Goal: Information Seeking & Learning: Learn about a topic

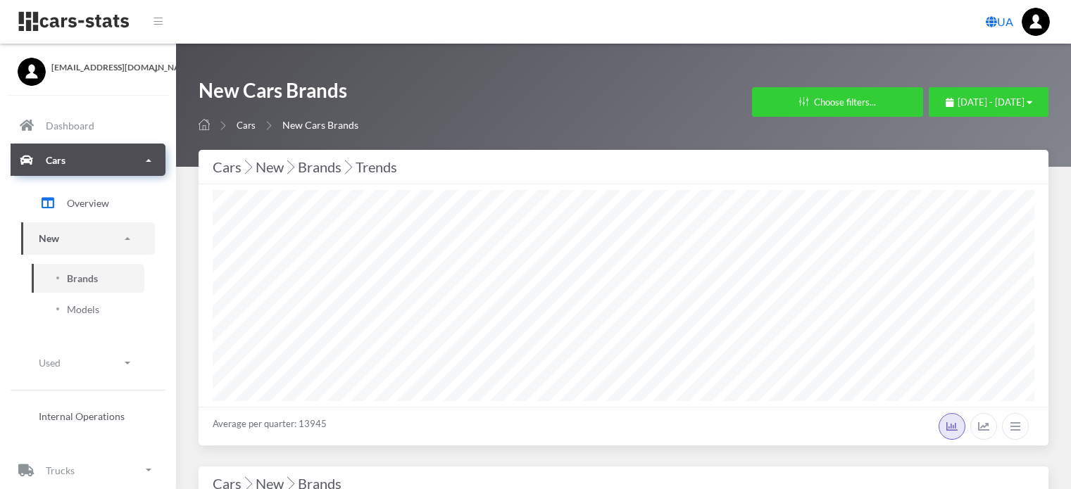
select select "25"
click at [957, 99] on span "September 11, 2025 - October 11, 2025" at bounding box center [990, 101] width 67 height 11
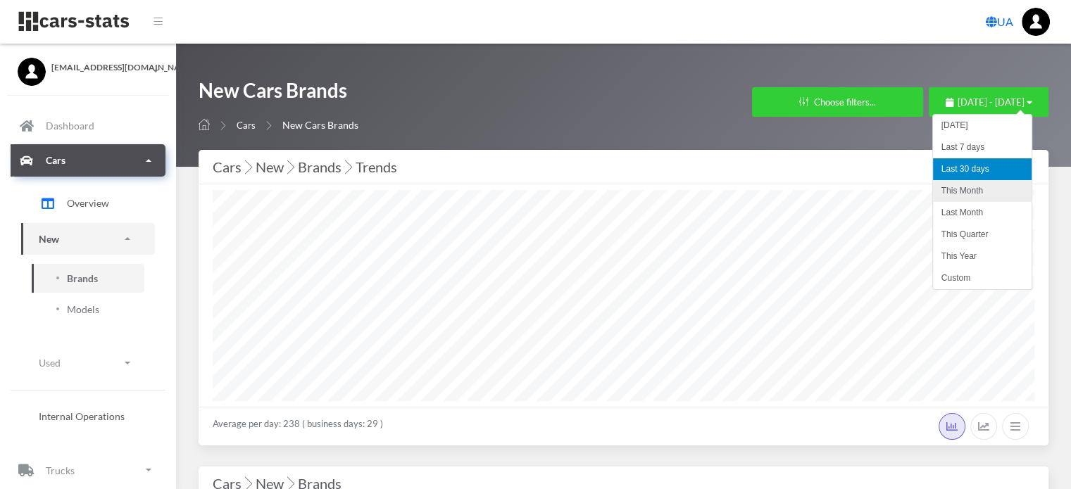
click at [948, 196] on li "This Month" at bounding box center [982, 191] width 99 height 22
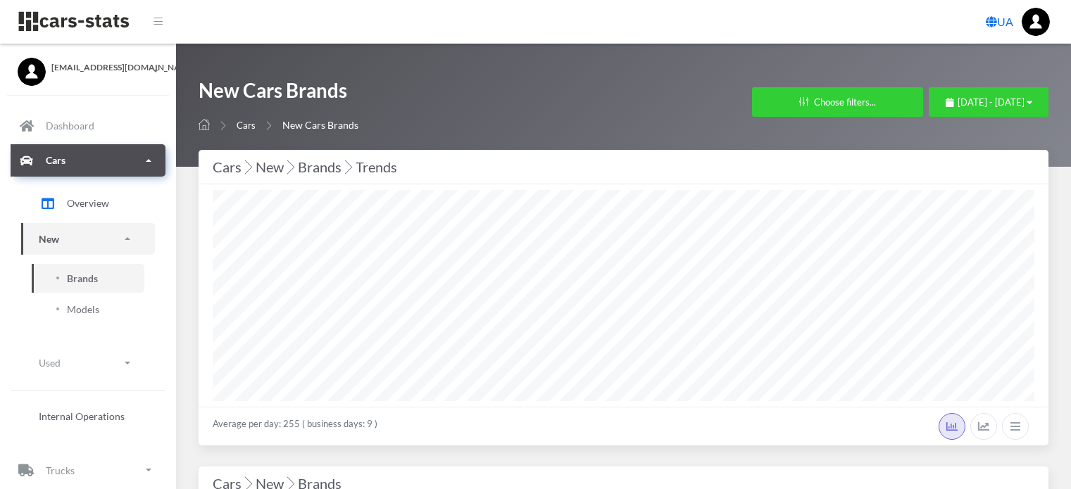
select select "25"
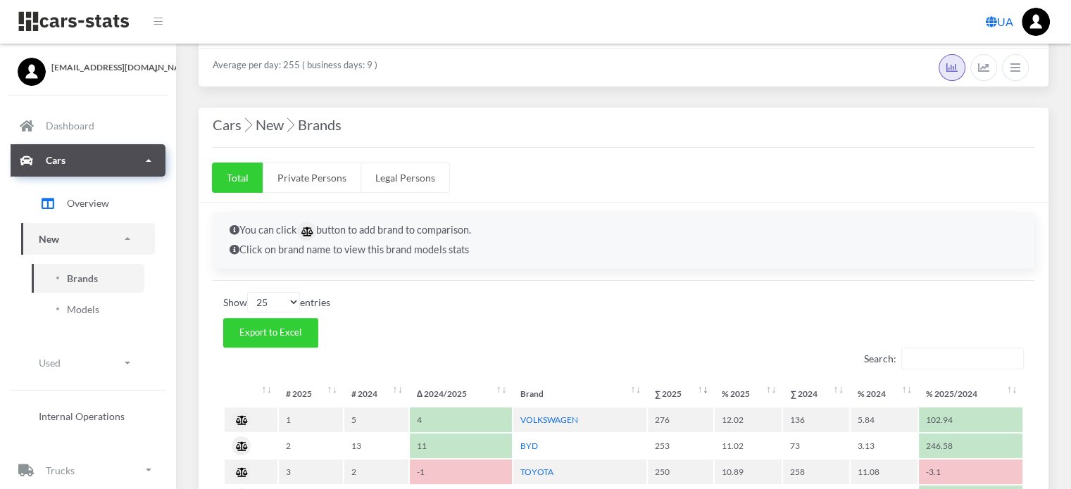
scroll to position [211, 0]
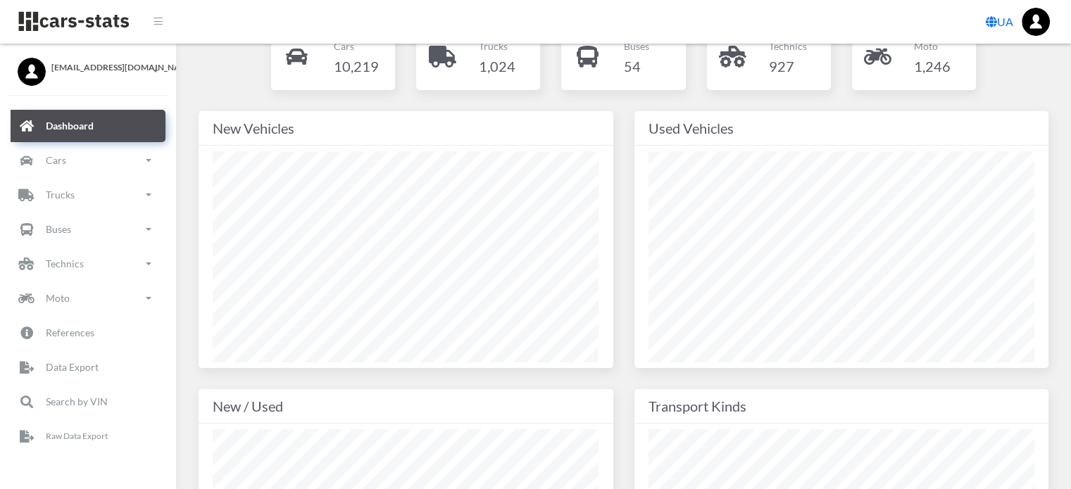
scroll to position [352, 0]
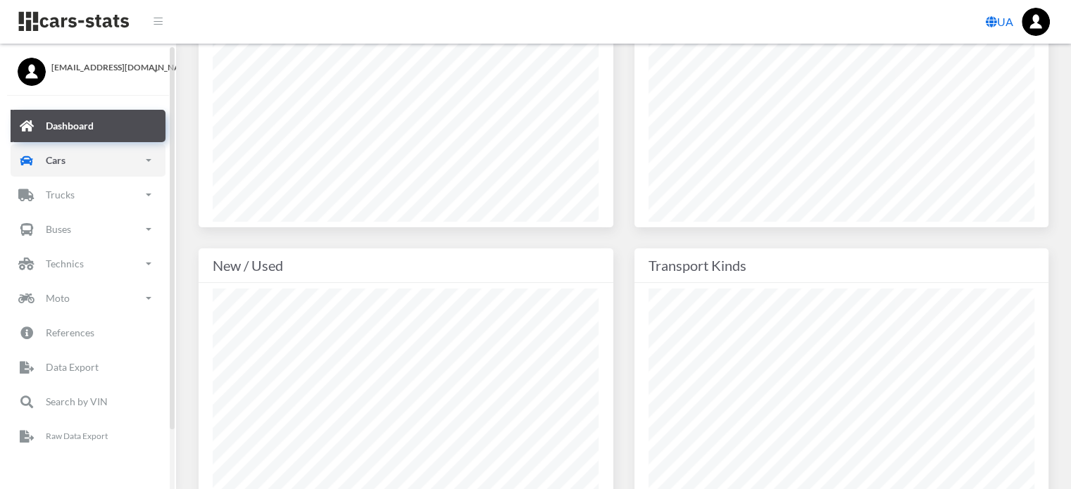
click at [72, 168] on link "Cars" at bounding box center [88, 160] width 155 height 32
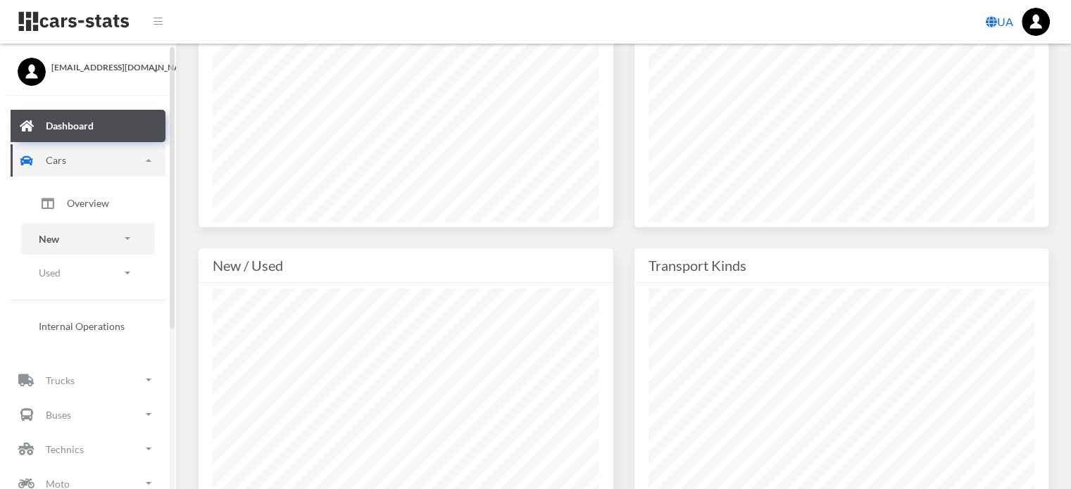
click at [64, 241] on link "New" at bounding box center [88, 239] width 134 height 32
click at [92, 280] on span "Brands" at bounding box center [82, 278] width 31 height 15
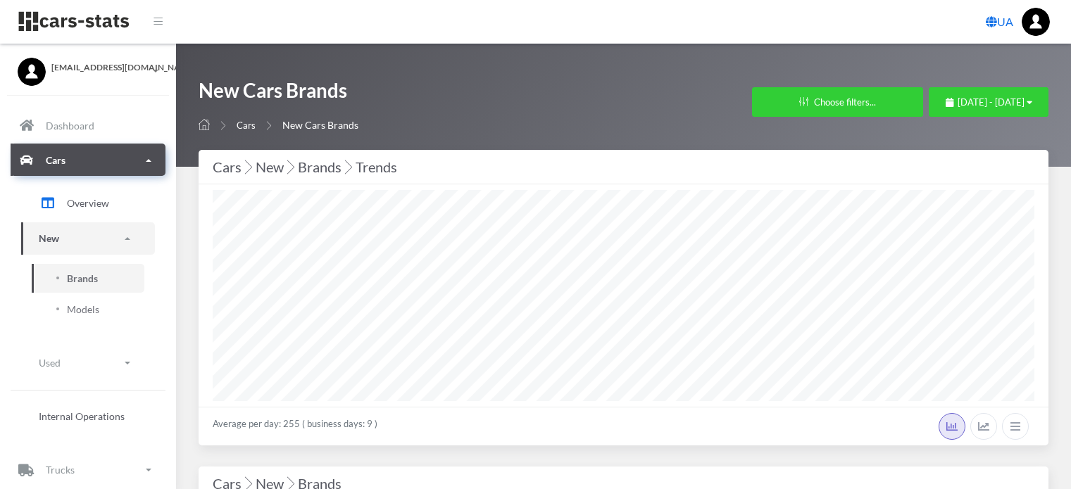
select select "25"
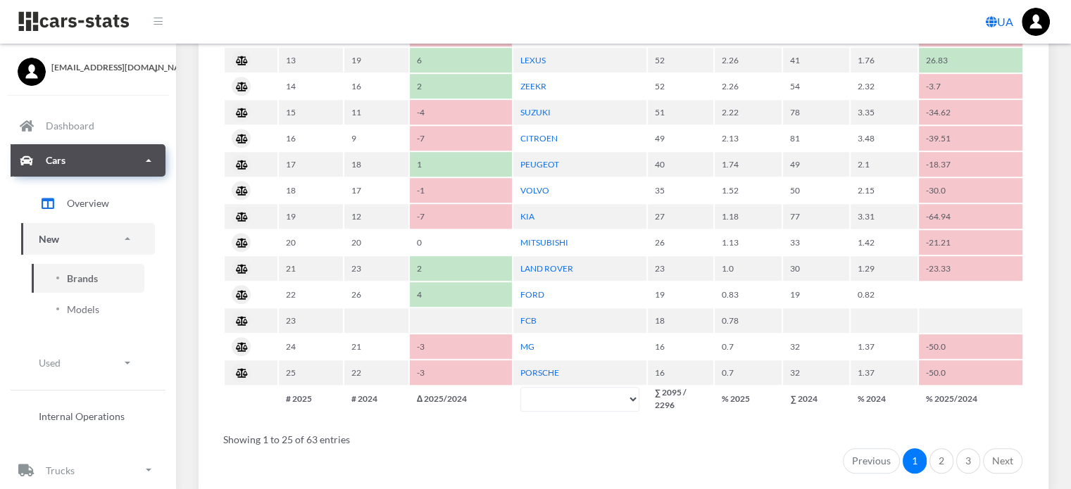
scroll to position [1056, 0]
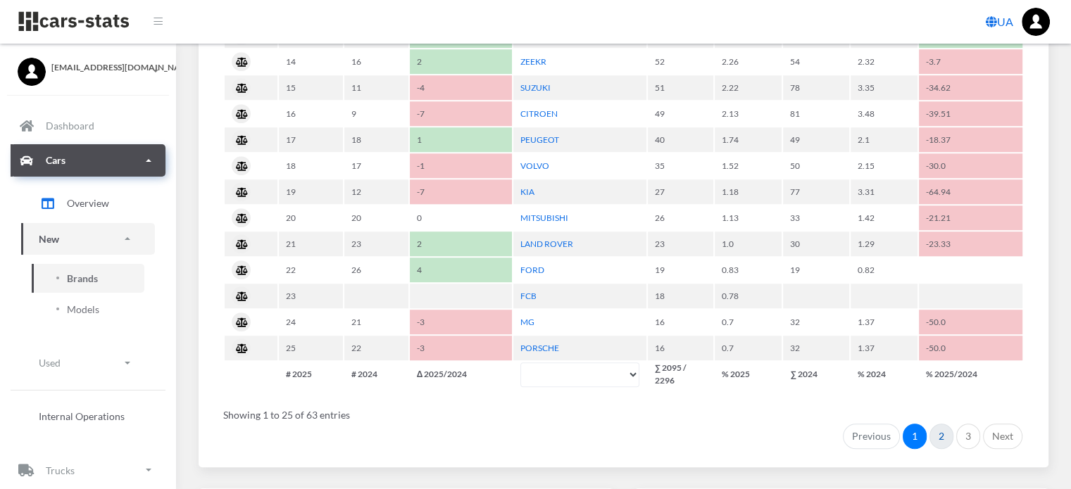
click at [944, 428] on link "2" at bounding box center [941, 436] width 24 height 25
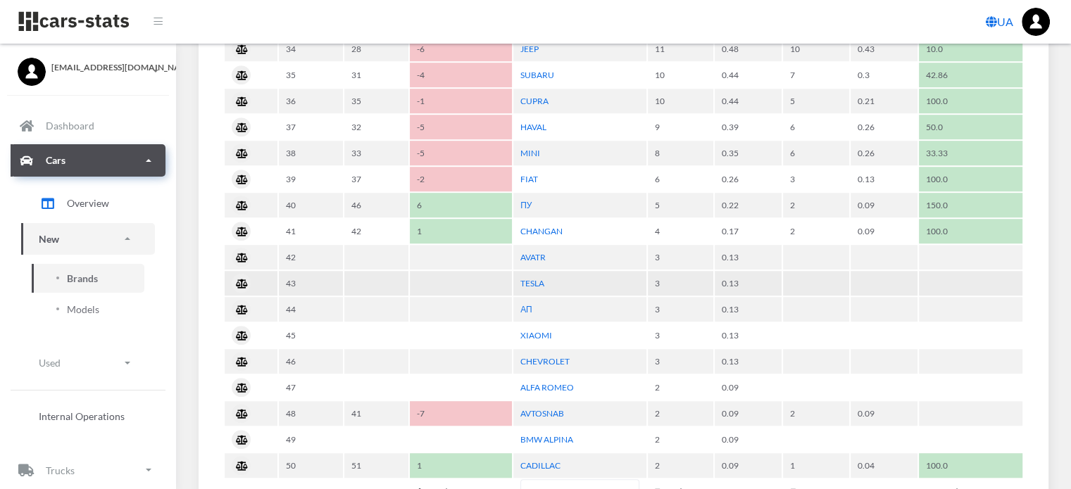
scroll to position [915, 0]
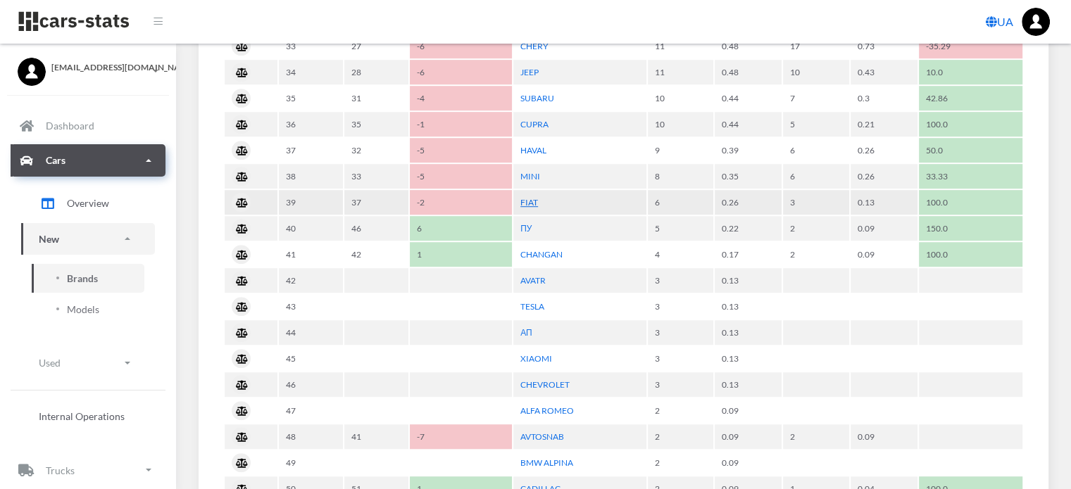
drag, startPoint x: 531, startPoint y: 196, endPoint x: 536, endPoint y: 204, distance: 9.6
click at [532, 197] on link "FIAT" at bounding box center [529, 202] width 18 height 11
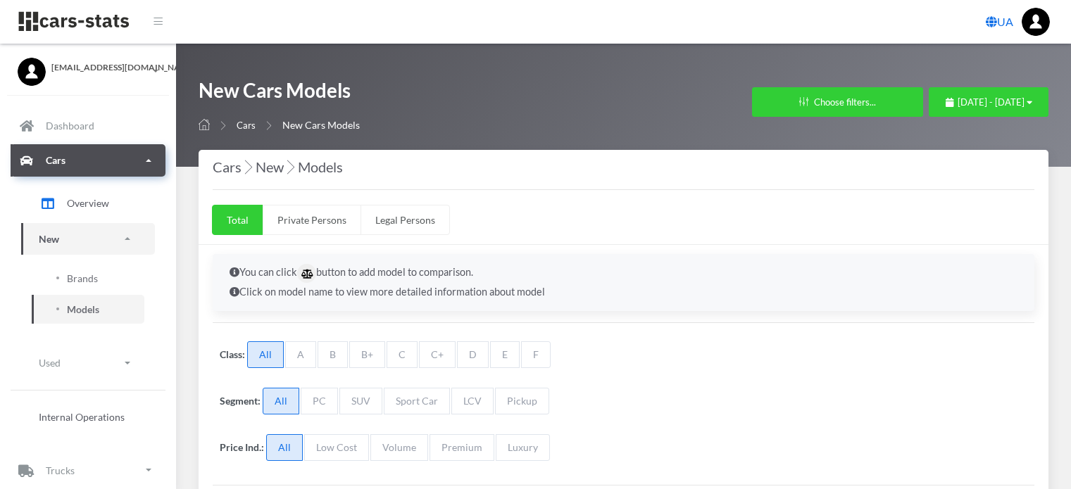
select select "25"
select select "FIAT"
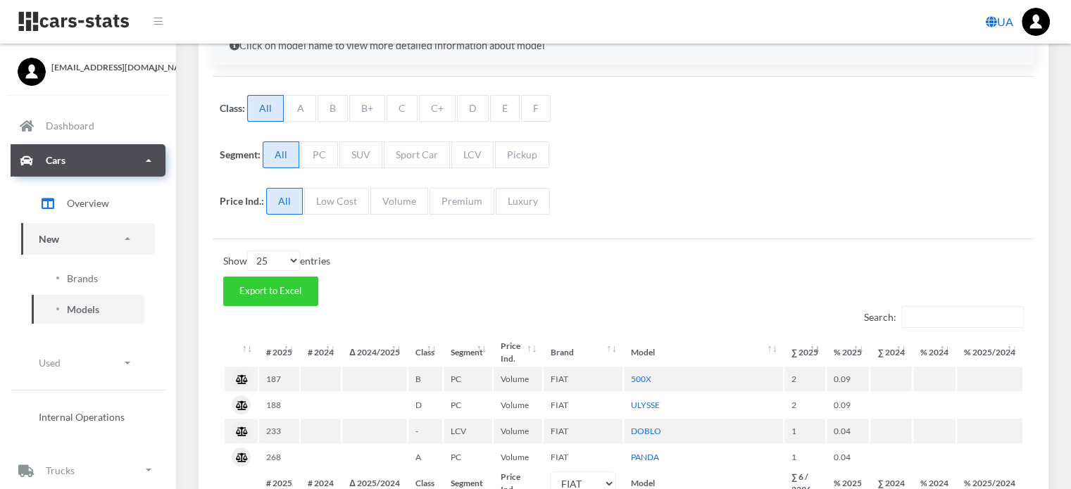
scroll to position [11, 11]
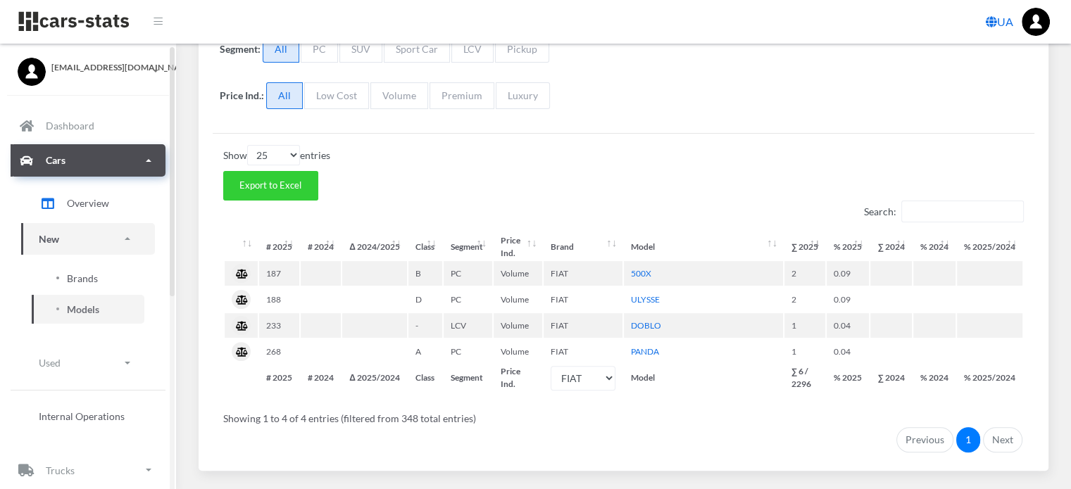
click at [88, 276] on span "Brands" at bounding box center [82, 278] width 31 height 15
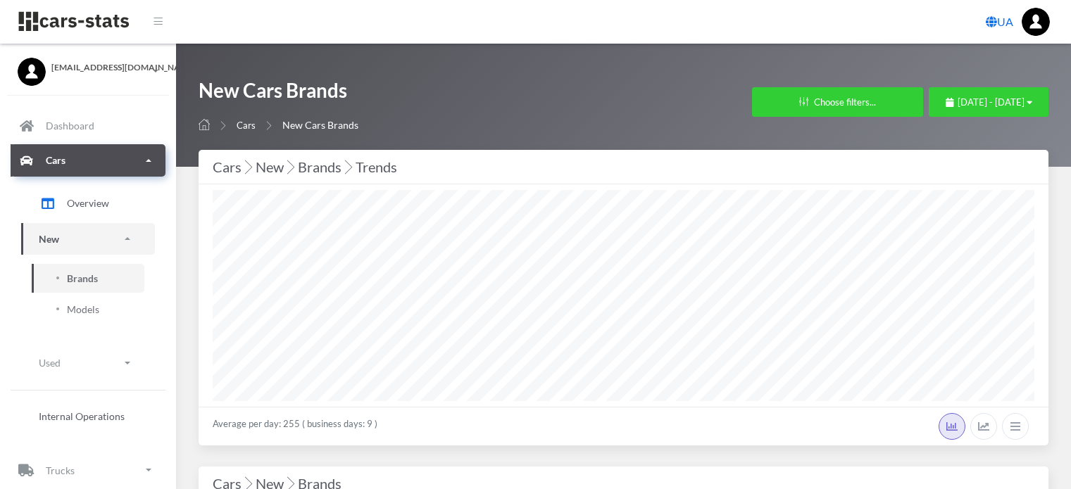
select select "25"
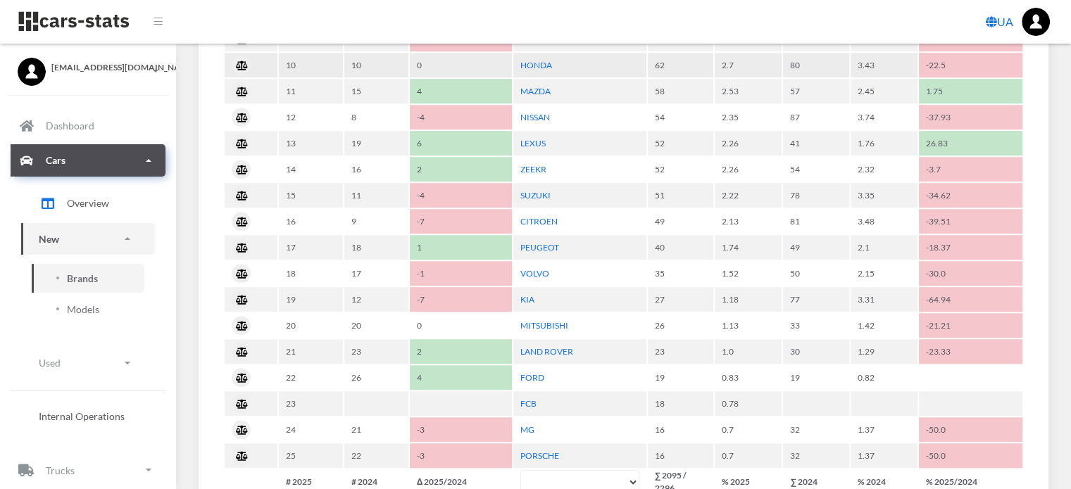
scroll to position [986, 0]
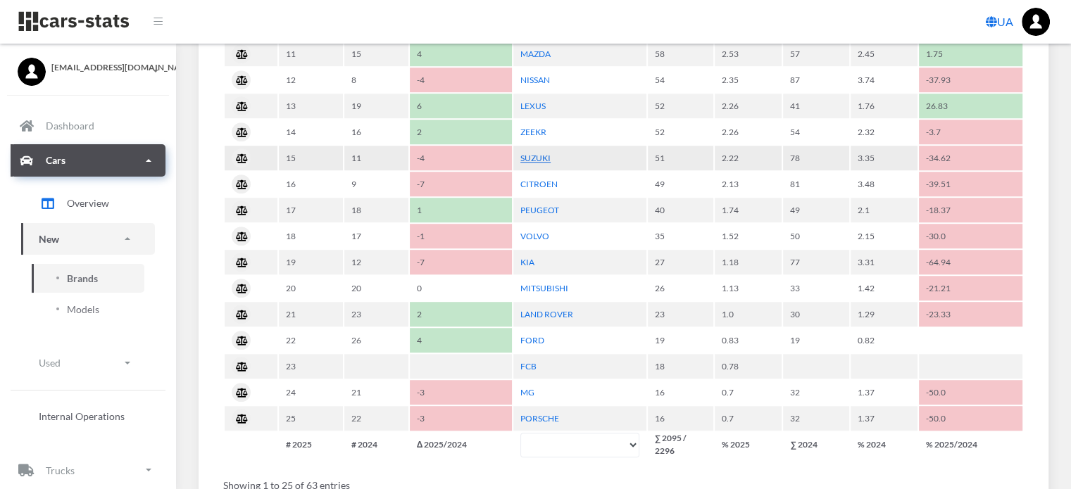
click at [543, 153] on link "SUZUKI" at bounding box center [535, 158] width 30 height 11
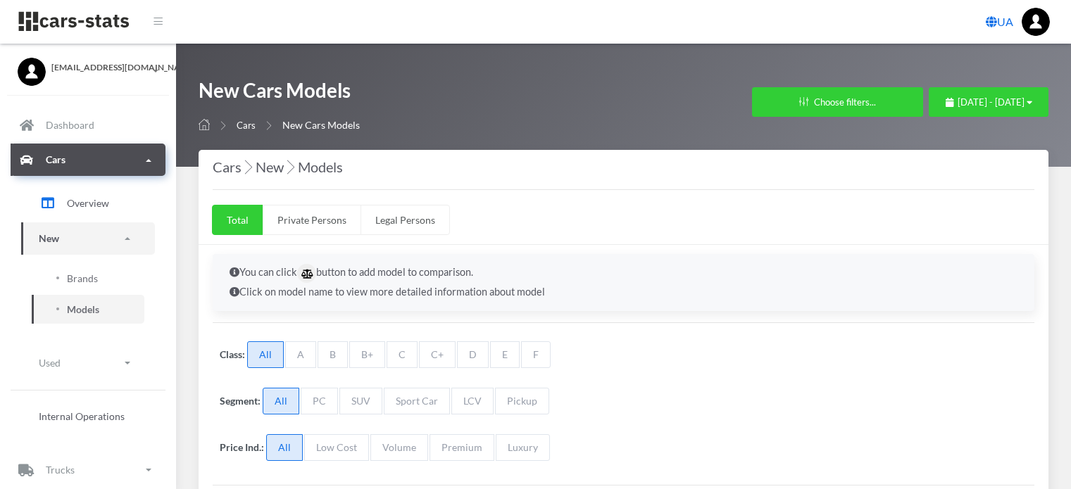
select select "25"
select select "SUZUKI"
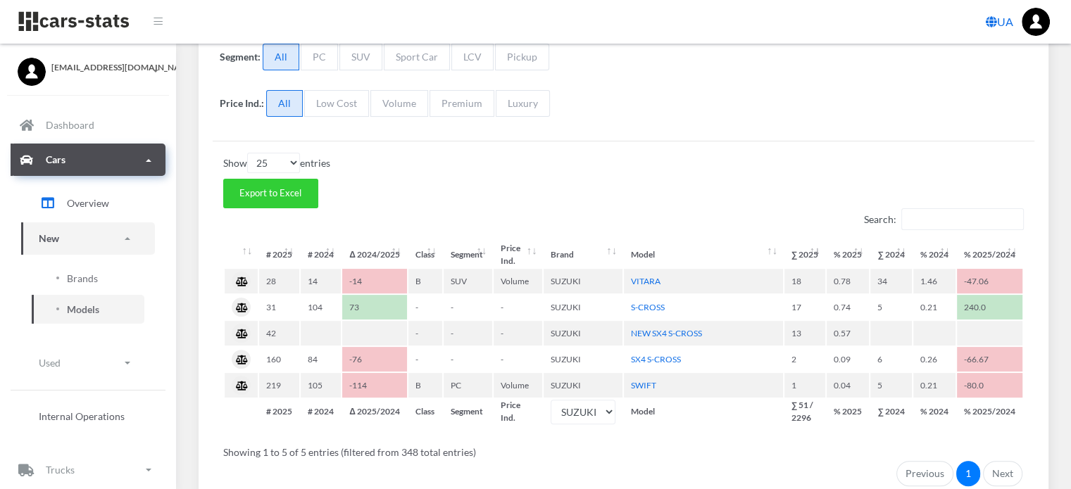
scroll to position [414, 0]
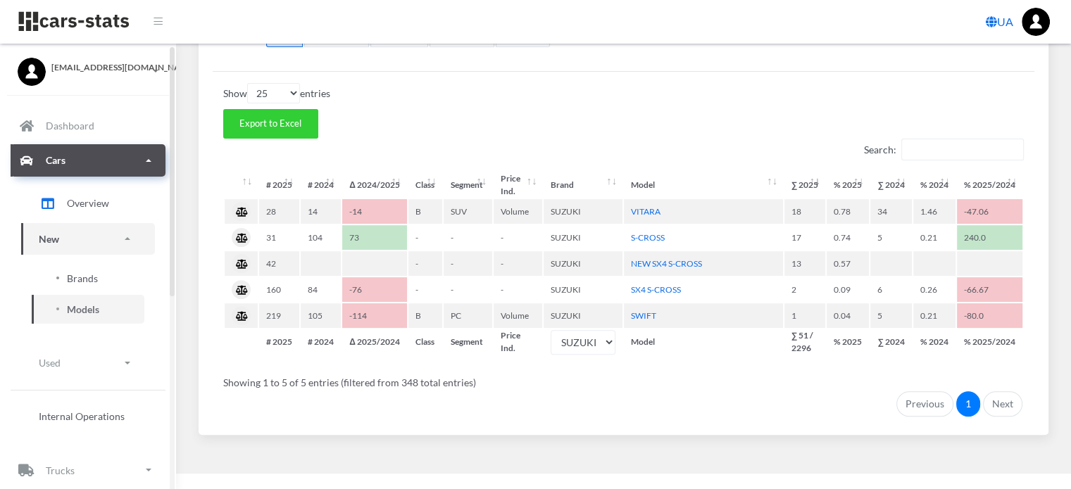
click at [84, 277] on span "Brands" at bounding box center [82, 278] width 31 height 15
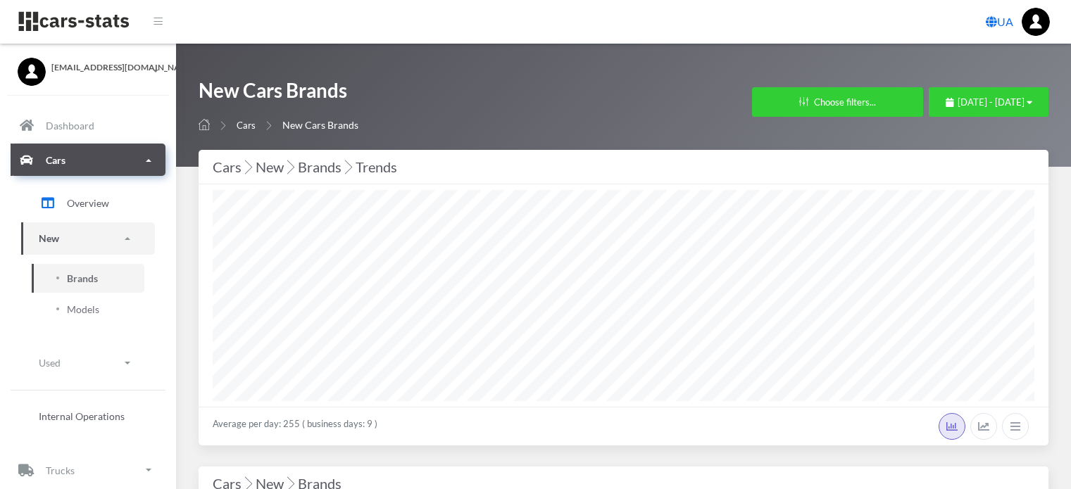
select select "25"
